Goal: Task Accomplishment & Management: Complete application form

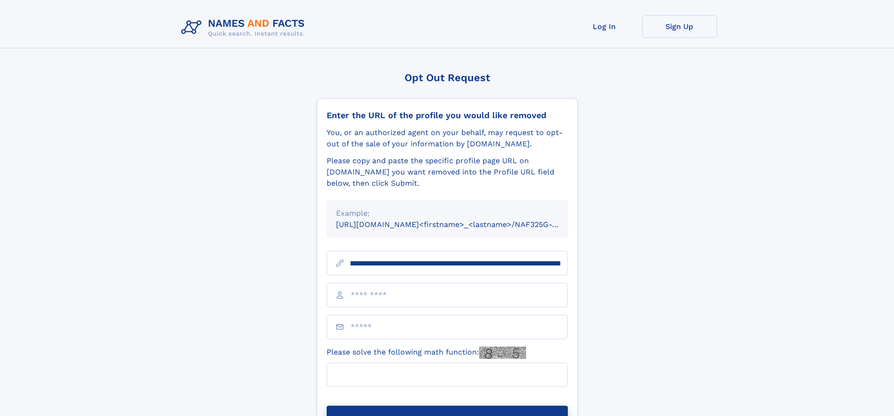
scroll to position [0, 110]
type input "**********"
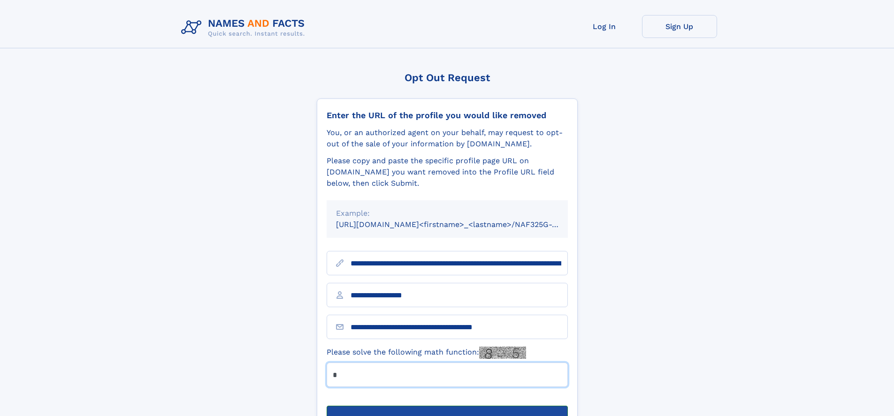
type input "*"
click at [447, 406] on button "Submit Opt Out Request" at bounding box center [447, 421] width 241 height 30
